Goal: Task Accomplishment & Management: Manage account settings

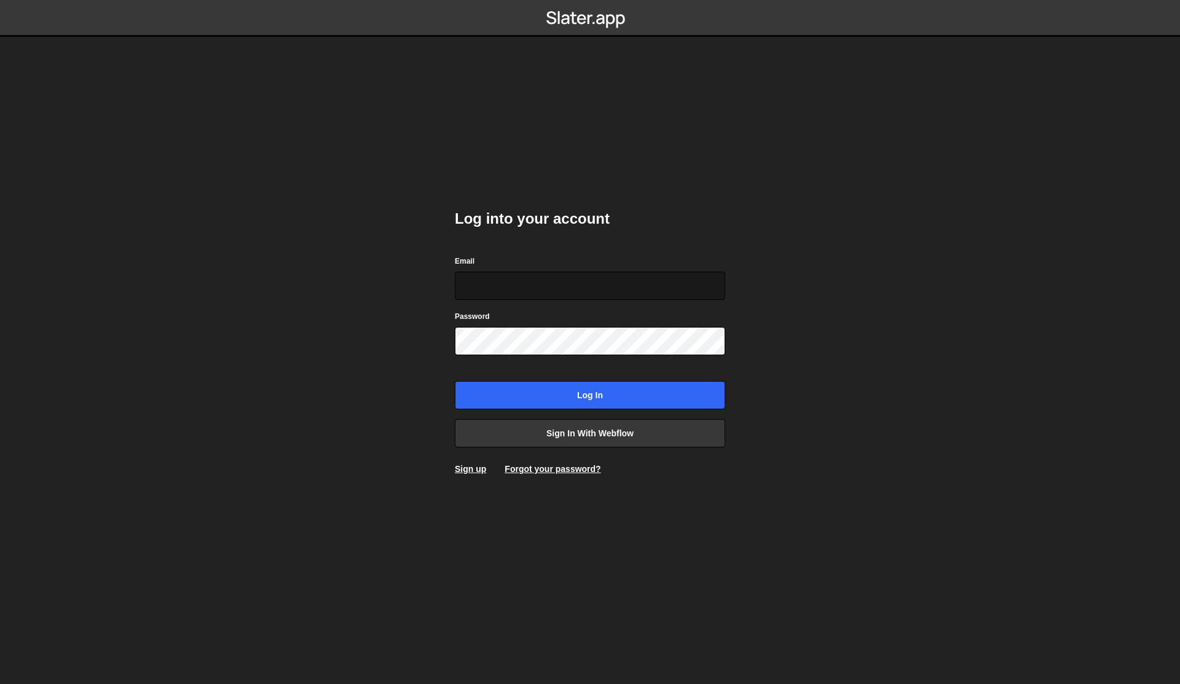
click at [488, 288] on input "Email" at bounding box center [590, 286] width 270 height 28
type input "[PERSON_NAME][EMAIL_ADDRESS][DOMAIN_NAME]"
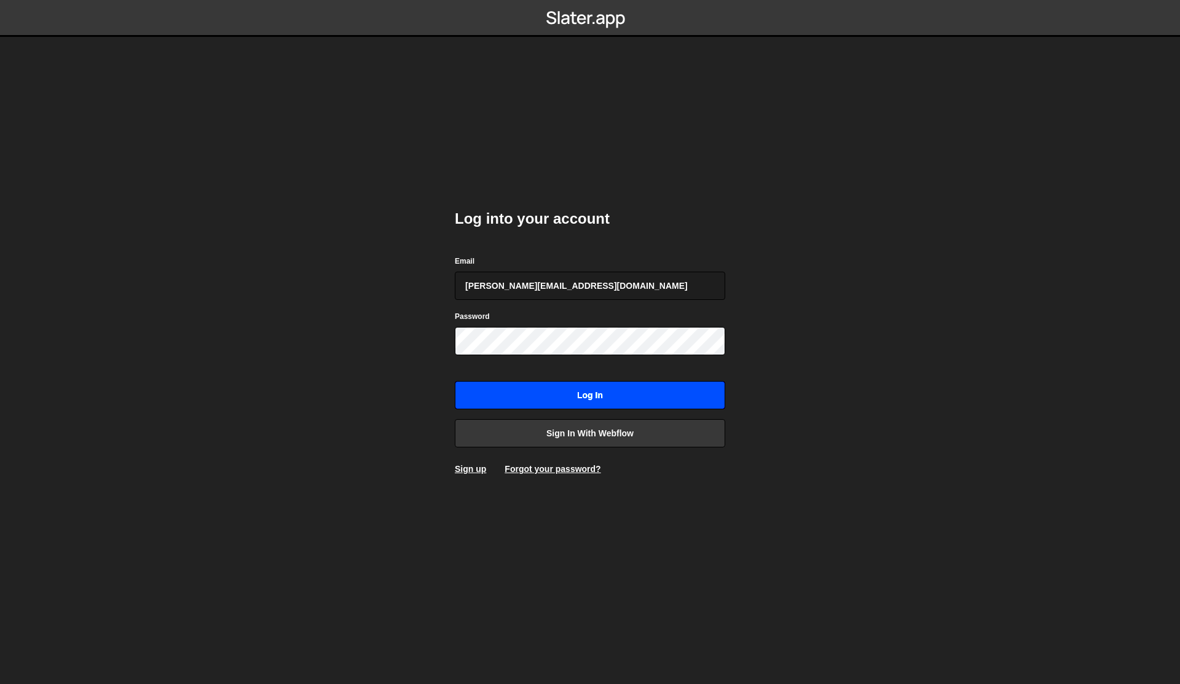
click at [594, 395] on input "Log in" at bounding box center [590, 395] width 270 height 28
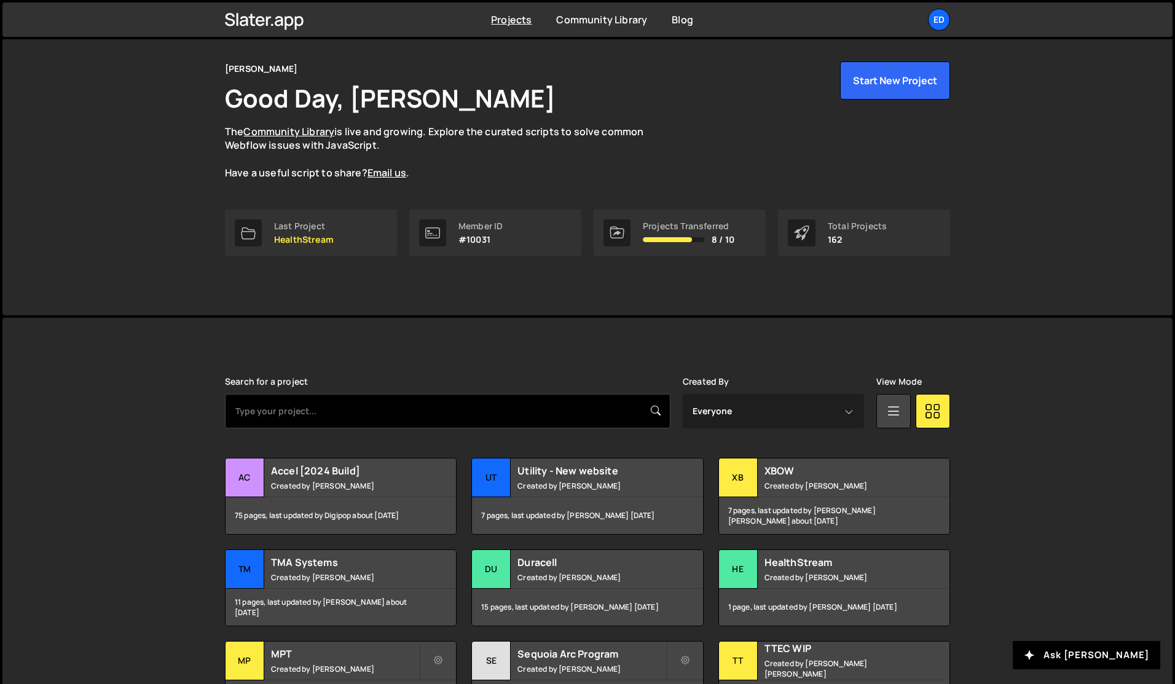
scroll to position [72, 0]
